Goal: Information Seeking & Learning: Learn about a topic

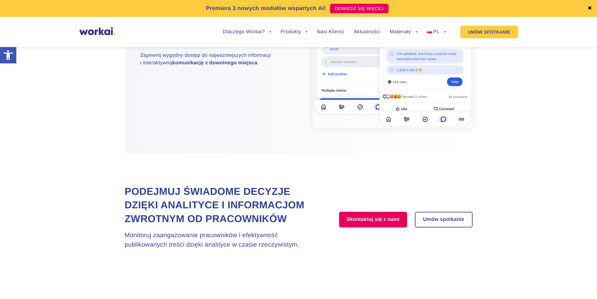
scroll to position [847, 0]
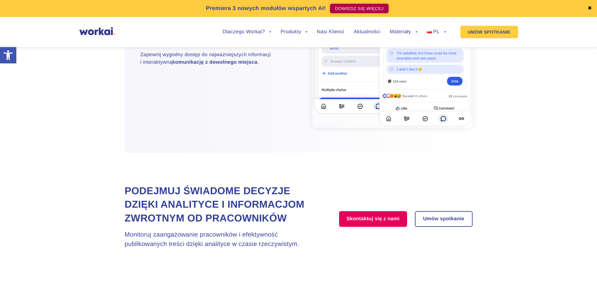
click at [344, 7] on link "DOWIEDZ SIĘ WIĘCEJ" at bounding box center [359, 8] width 59 height 9
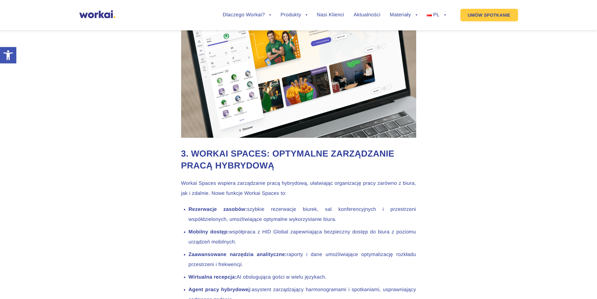
scroll to position [1062, 0]
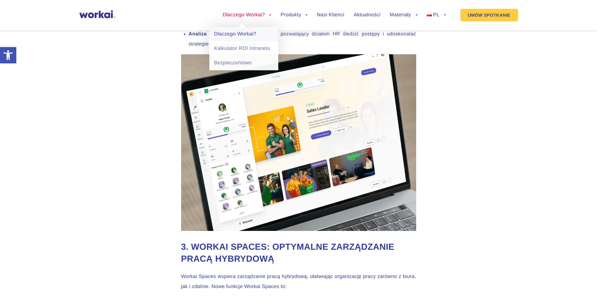
click at [245, 37] on link "Dlaczego Workai?" at bounding box center [243, 34] width 69 height 14
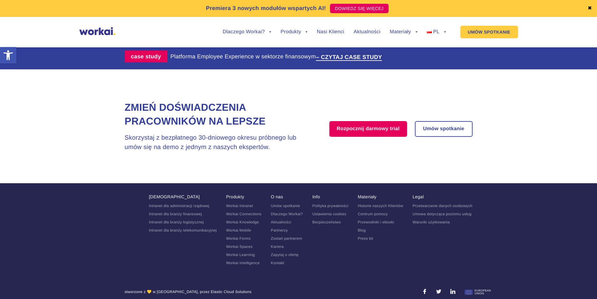
scroll to position [1279, 0]
